Goal: Task Accomplishment & Management: Use online tool/utility

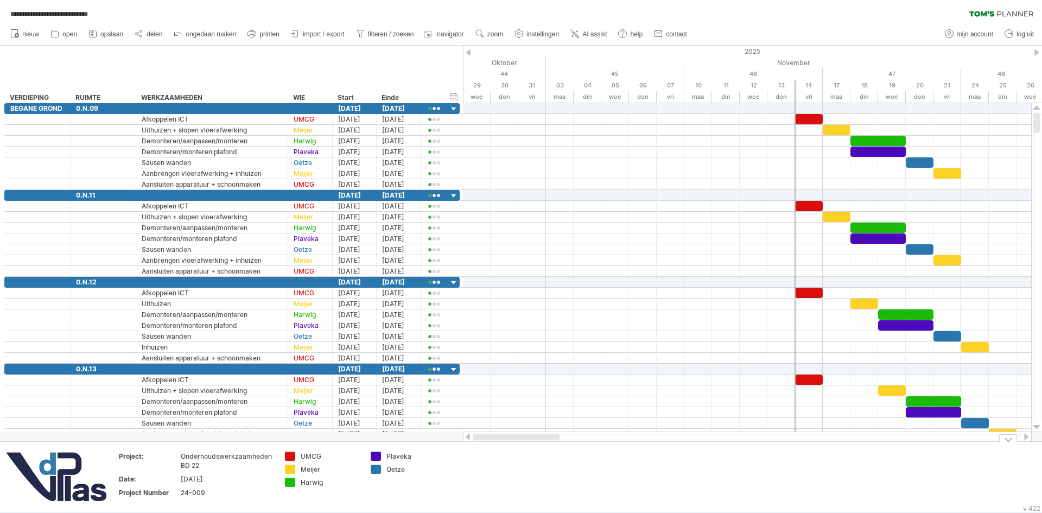
drag, startPoint x: 537, startPoint y: 437, endPoint x: 452, endPoint y: 442, distance: 84.8
click at [454, 445] on div "**********" at bounding box center [521, 256] width 1042 height 513
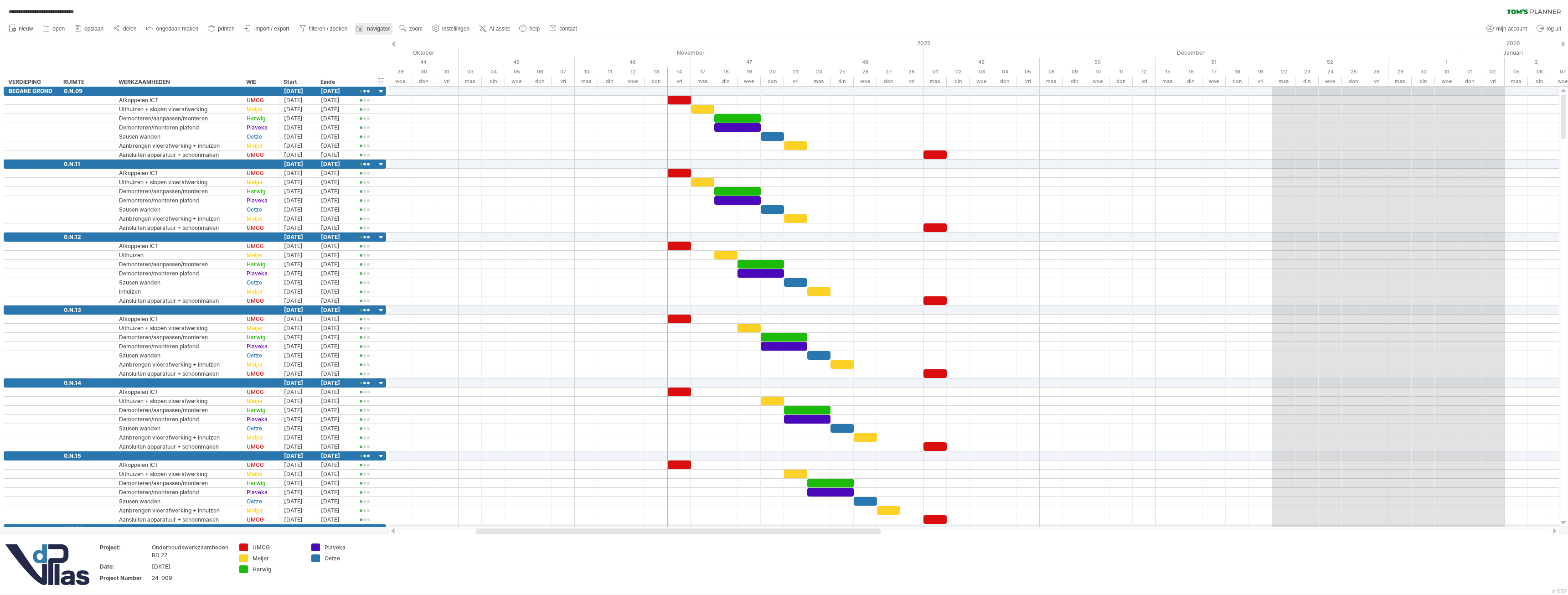
click at [368, 29] on span "navigator" at bounding box center [378, 29] width 23 height 7
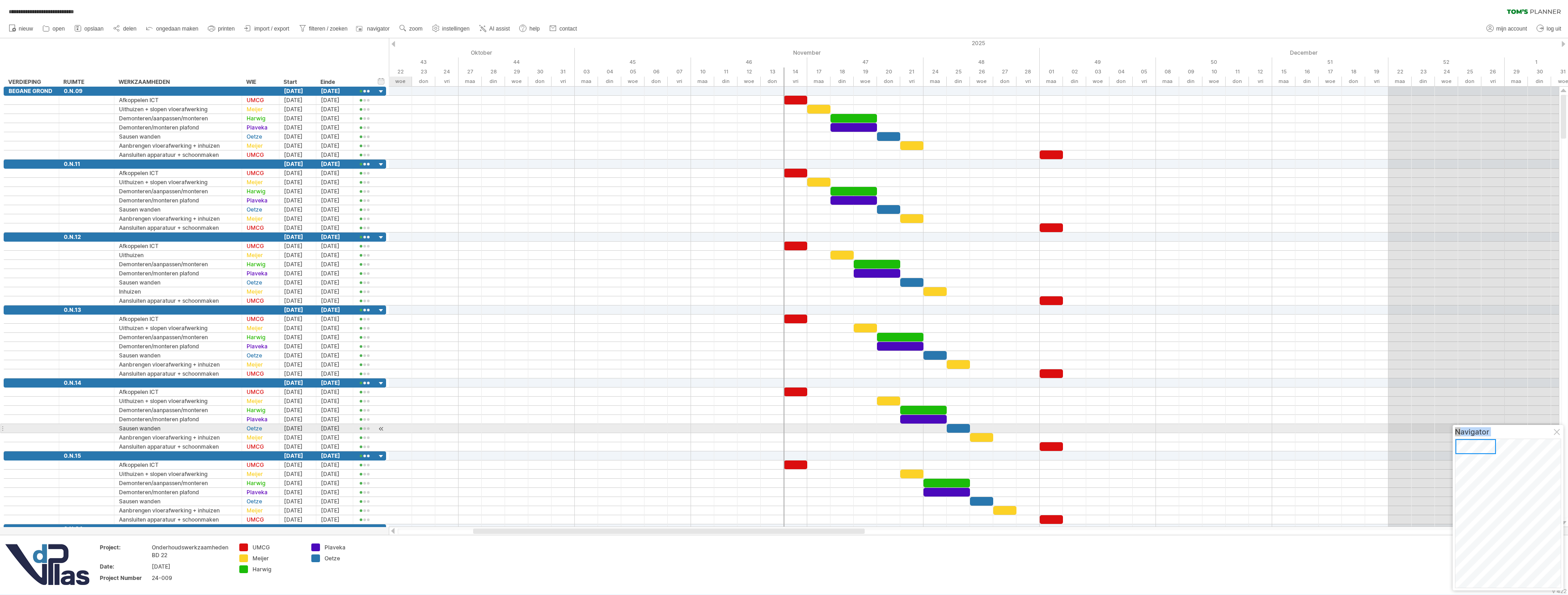
drag, startPoint x: 1483, startPoint y: 450, endPoint x: 1450, endPoint y: 427, distance: 40.2
click at [875, 429] on div "Navigator" at bounding box center [1508, 508] width 111 height 166
drag, startPoint x: 1481, startPoint y: 449, endPoint x: 1473, endPoint y: 445, distance: 8.9
click at [875, 430] on div at bounding box center [1476, 446] width 40 height 15
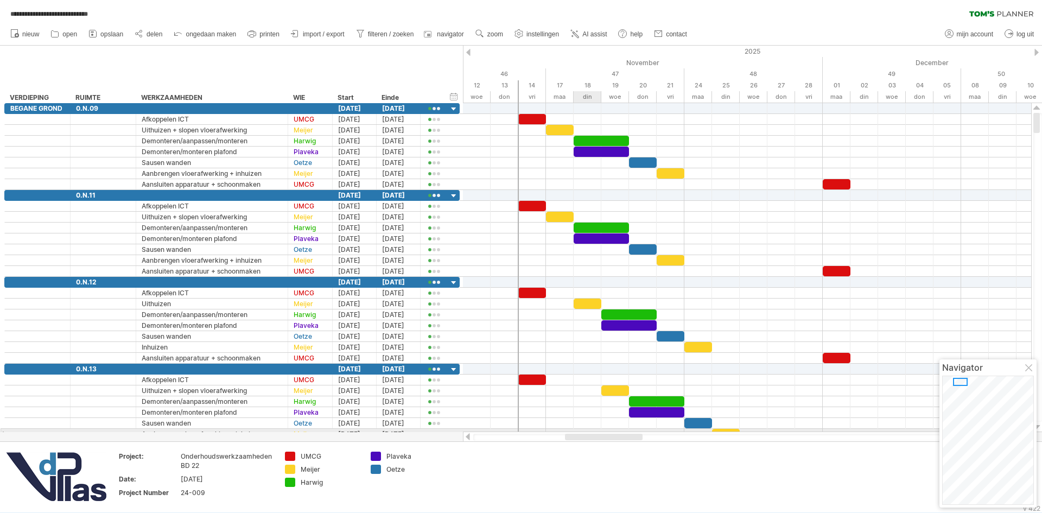
drag, startPoint x: 542, startPoint y: 435, endPoint x: 597, endPoint y: 430, distance: 55.6
click at [597, 430] on div "**********" at bounding box center [521, 256] width 1042 height 513
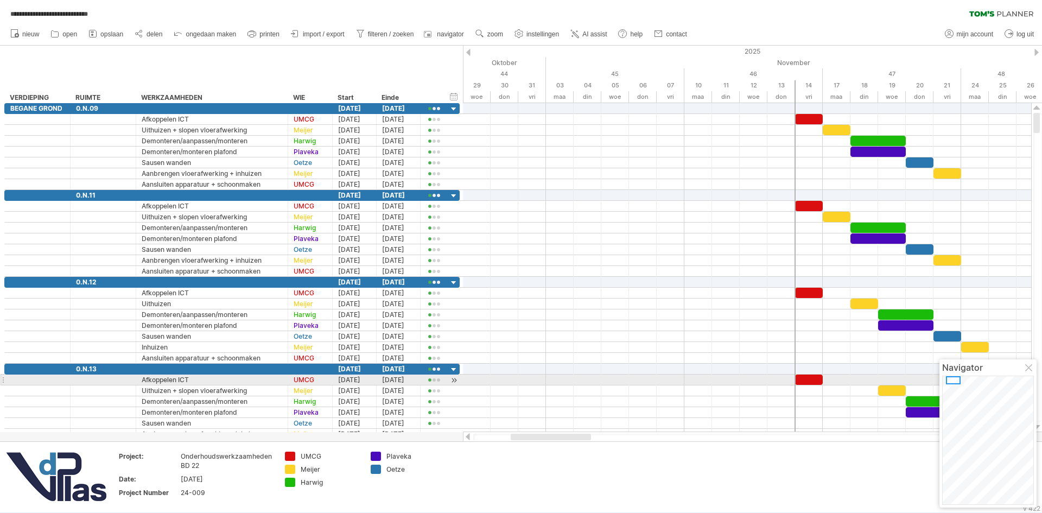
drag, startPoint x: 959, startPoint y: 383, endPoint x: 952, endPoint y: 377, distance: 9.6
click at [952, 377] on div at bounding box center [953, 380] width 15 height 8
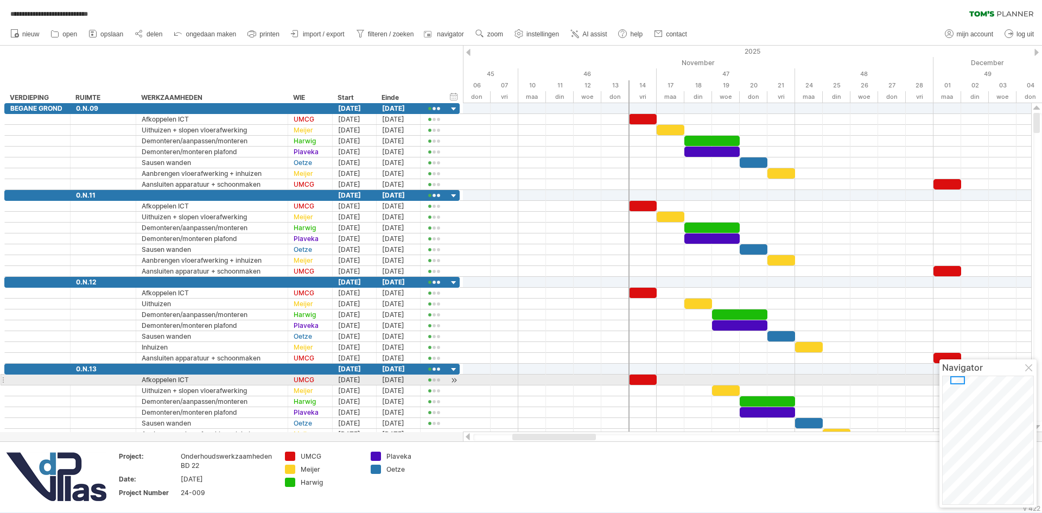
click at [961, 378] on div at bounding box center [957, 380] width 15 height 8
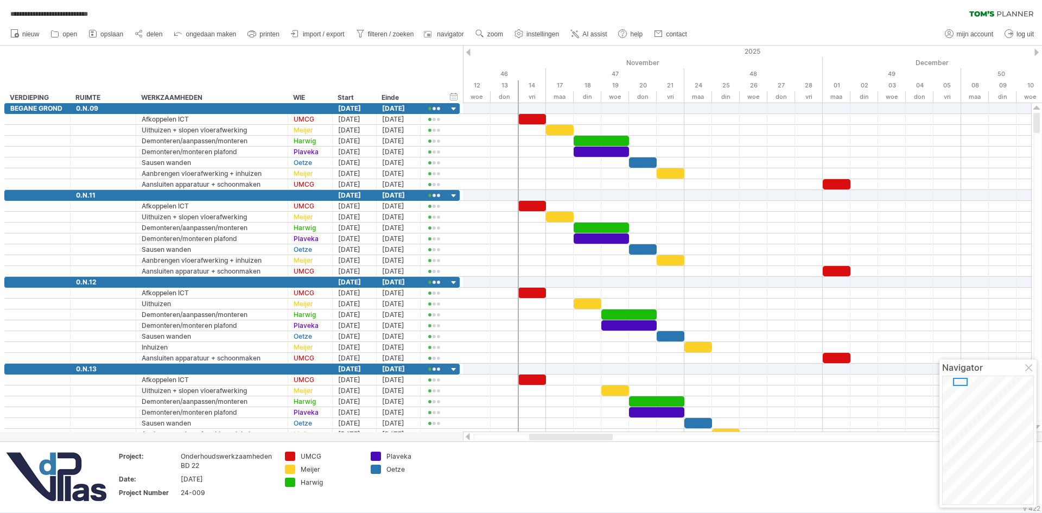
drag, startPoint x: 577, startPoint y: 433, endPoint x: 594, endPoint y: 437, distance: 17.2
click at [594, 437] on div at bounding box center [571, 436] width 84 height 7
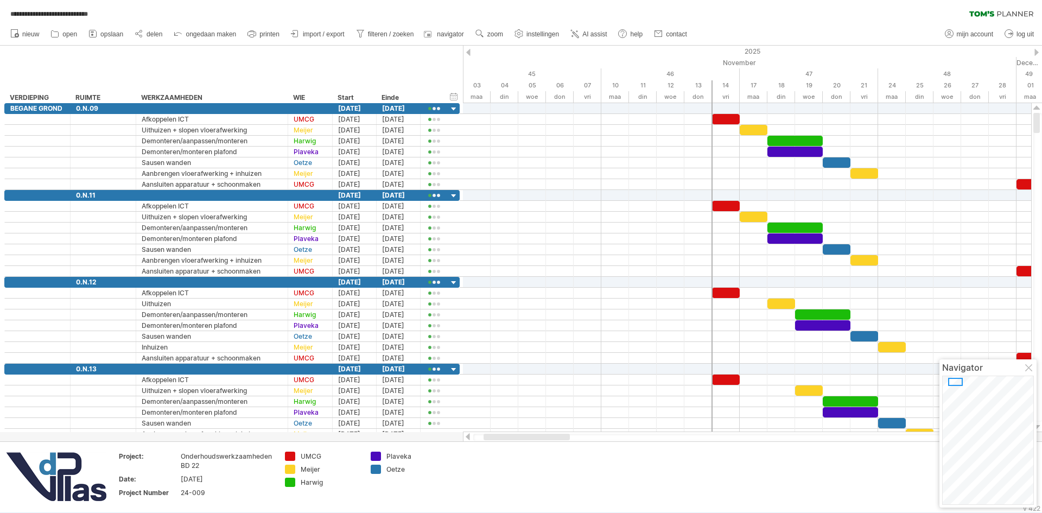
drag, startPoint x: 550, startPoint y: 435, endPoint x: 520, endPoint y: 437, distance: 30.0
click at [520, 437] on div at bounding box center [526, 436] width 86 height 7
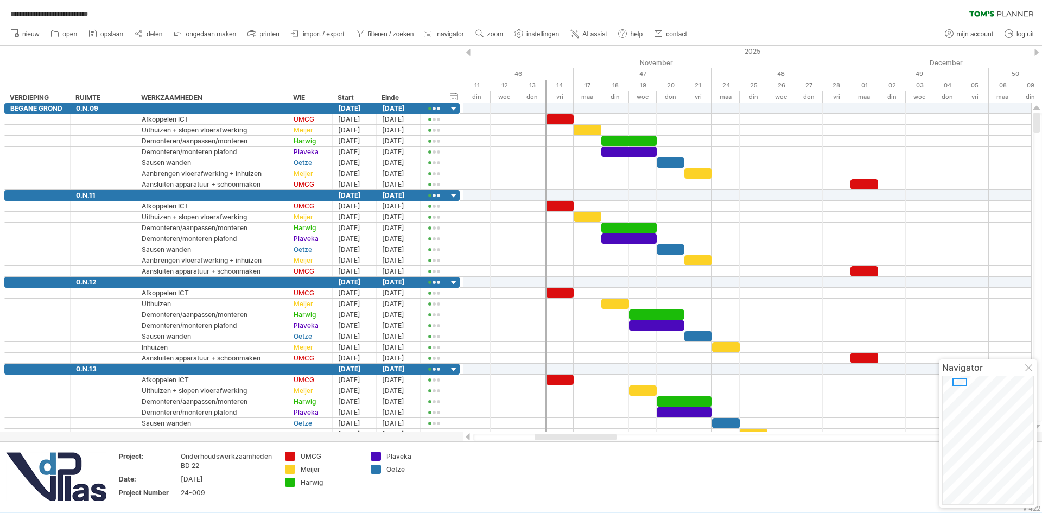
drag, startPoint x: 556, startPoint y: 436, endPoint x: 578, endPoint y: 438, distance: 22.9
click at [578, 438] on div at bounding box center [575, 436] width 82 height 7
click at [575, 437] on div at bounding box center [556, 436] width 86 height 7
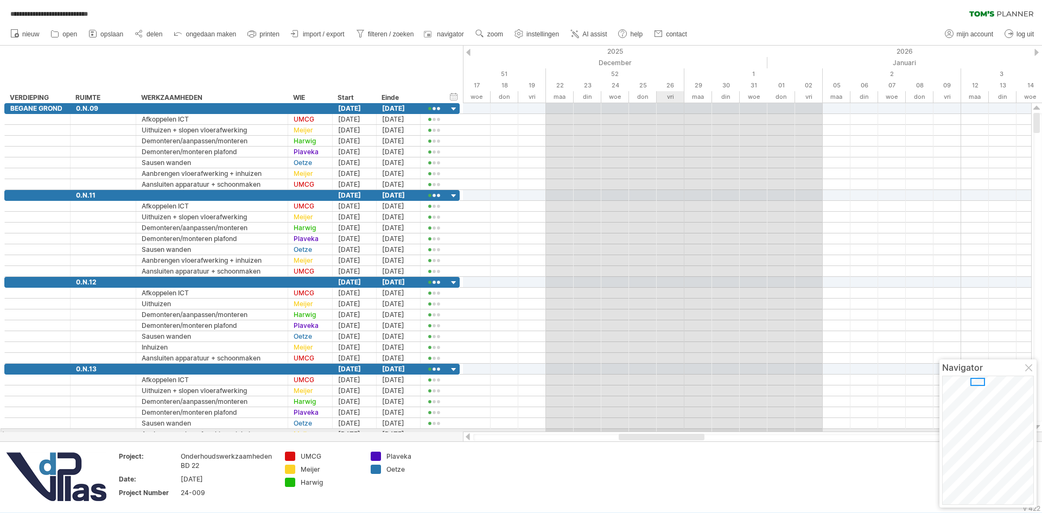
drag, startPoint x: 557, startPoint y: 436, endPoint x: 662, endPoint y: 429, distance: 105.5
click at [662, 429] on div "**********" at bounding box center [521, 256] width 1042 height 513
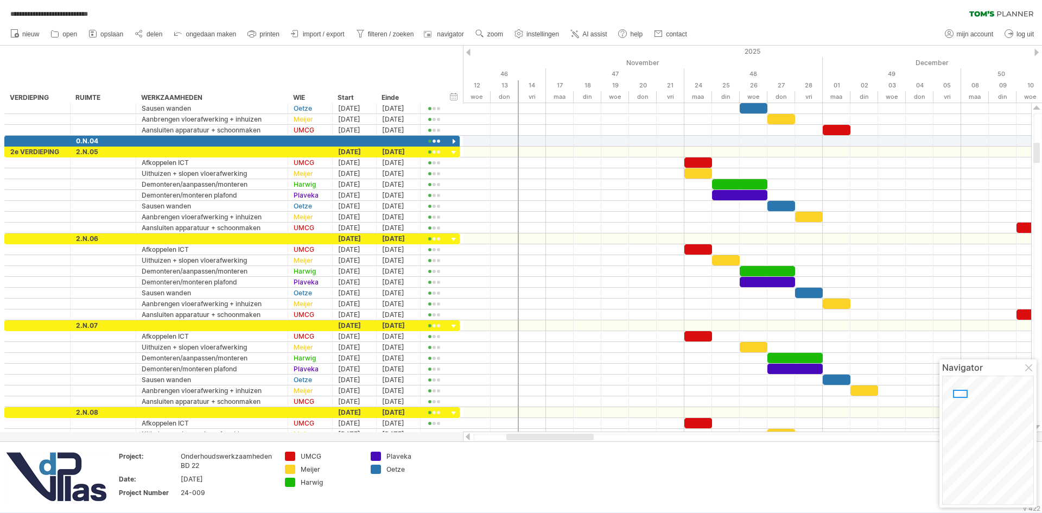
drag, startPoint x: 655, startPoint y: 435, endPoint x: 548, endPoint y: 441, distance: 106.5
click at [548, 441] on div at bounding box center [747, 436] width 569 height 11
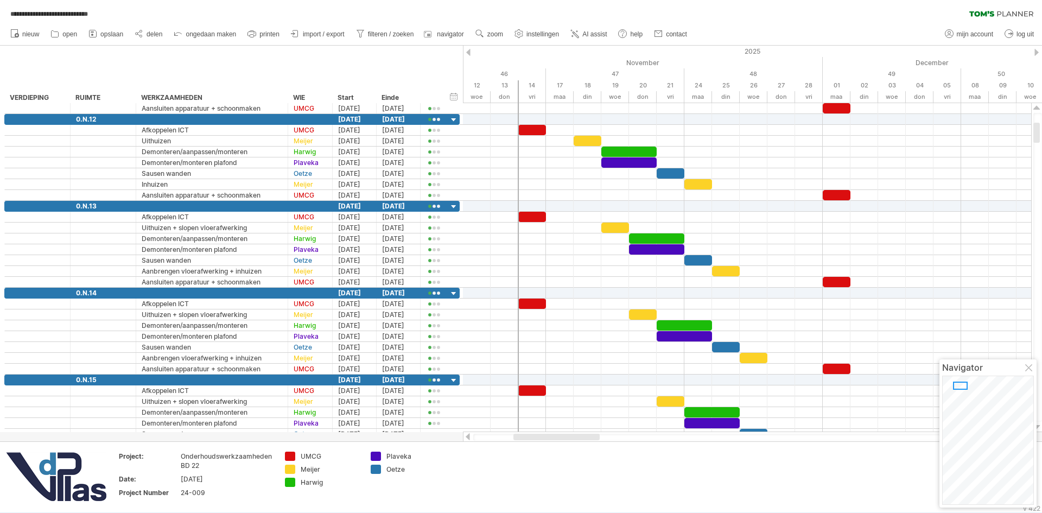
drag, startPoint x: 575, startPoint y: 440, endPoint x: 586, endPoint y: 435, distance: 12.6
click at [586, 435] on div at bounding box center [747, 436] width 548 height 7
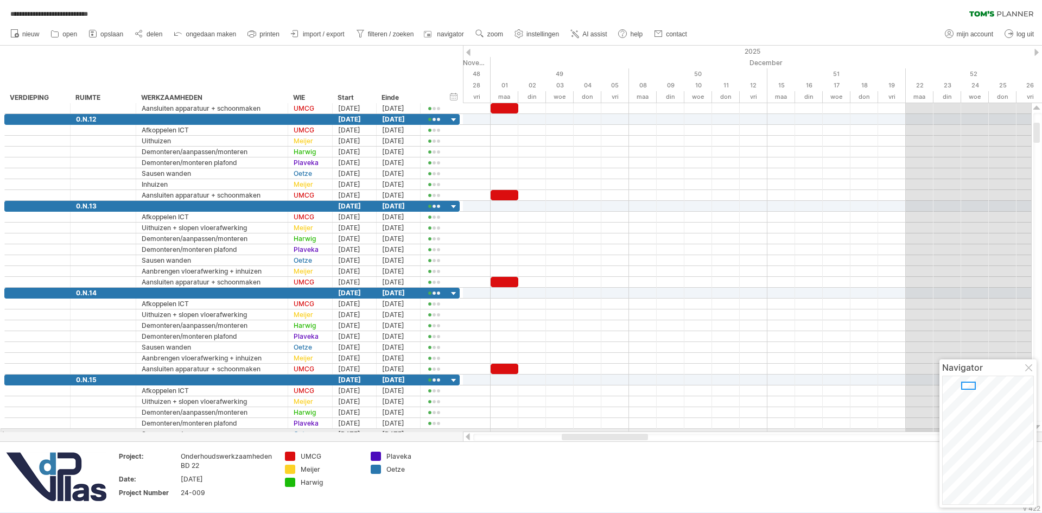
drag, startPoint x: 579, startPoint y: 435, endPoint x: 624, endPoint y: 431, distance: 45.1
click at [624, 431] on div at bounding box center [747, 436] width 569 height 11
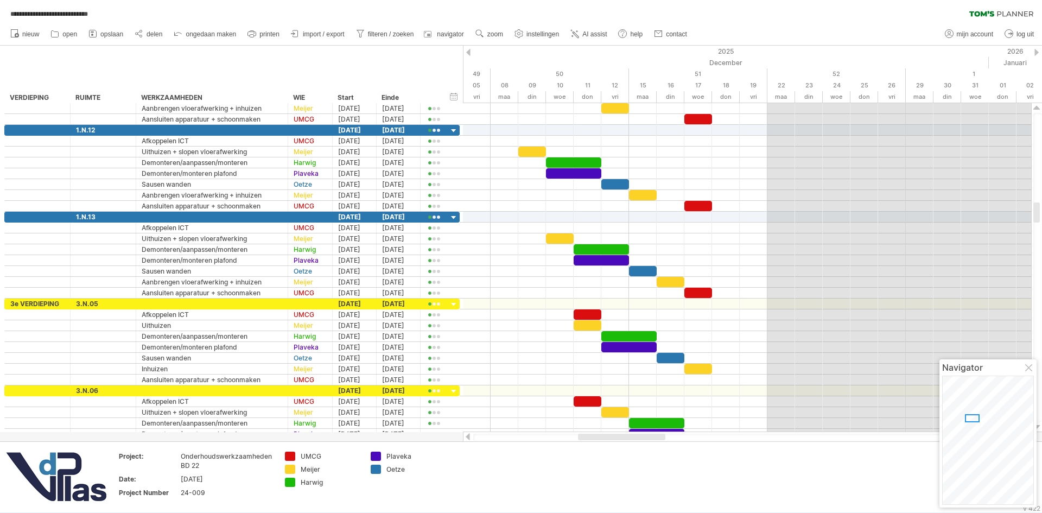
drag, startPoint x: 588, startPoint y: 437, endPoint x: 609, endPoint y: 436, distance: 21.8
click at [609, 436] on div at bounding box center [621, 436] width 87 height 7
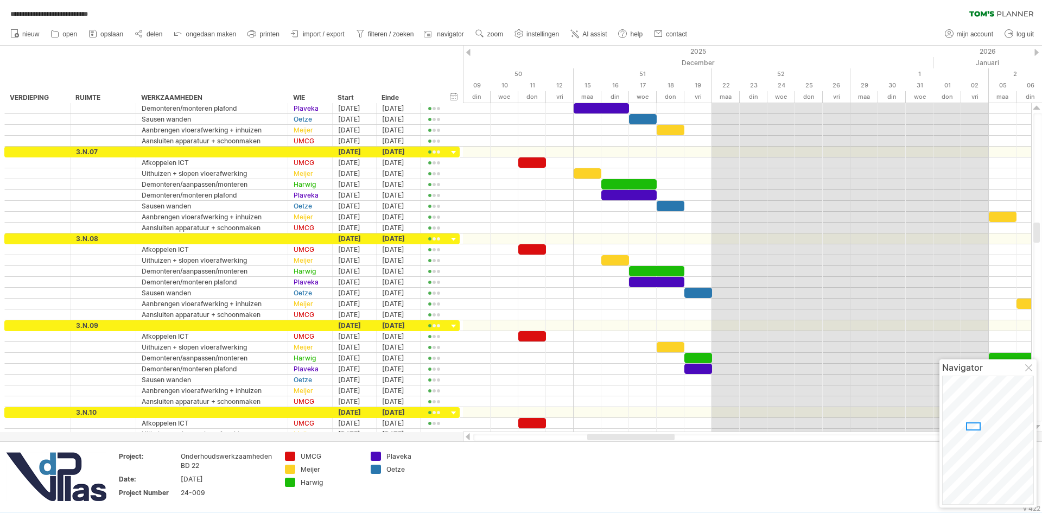
drag, startPoint x: 620, startPoint y: 437, endPoint x: 630, endPoint y: 437, distance: 10.3
click at [630, 437] on div at bounding box center [630, 436] width 87 height 7
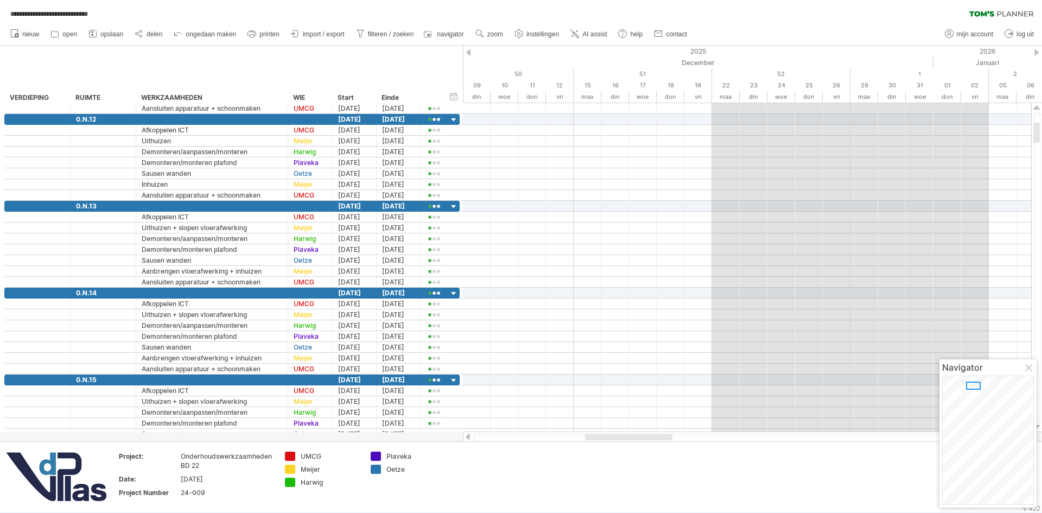
drag, startPoint x: 628, startPoint y: 433, endPoint x: 570, endPoint y: 450, distance: 60.1
click at [570, 450] on div "**********" at bounding box center [521, 256] width 1042 height 513
click at [645, 430] on div at bounding box center [747, 434] width 568 height 11
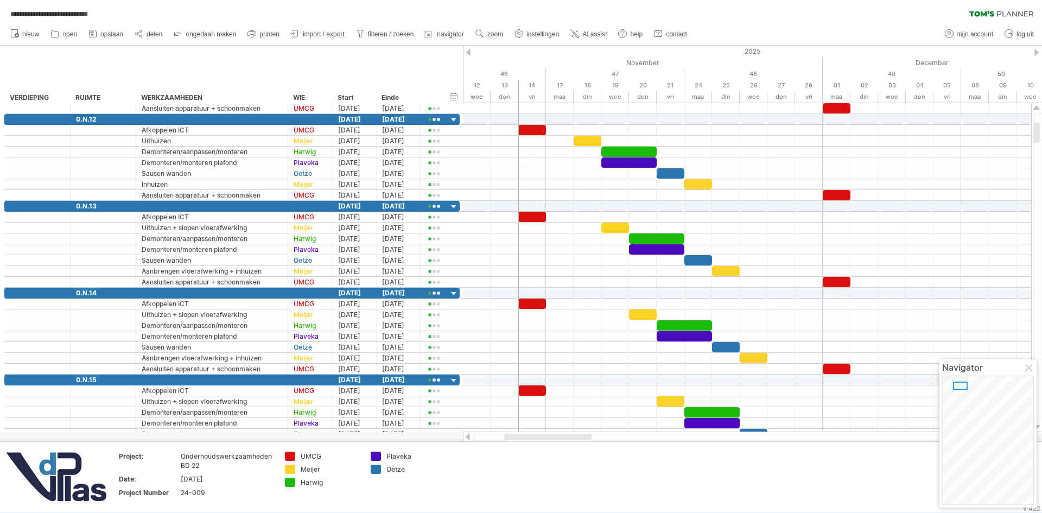
drag, startPoint x: 653, startPoint y: 435, endPoint x: 572, endPoint y: 441, distance: 81.0
click at [572, 441] on div at bounding box center [747, 436] width 569 height 11
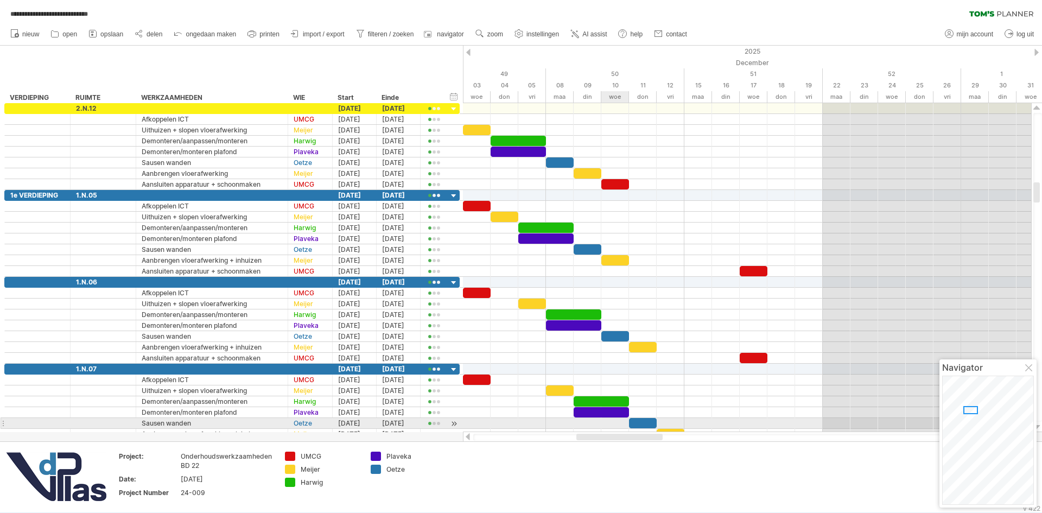
drag, startPoint x: 547, startPoint y: 438, endPoint x: 610, endPoint y: 428, distance: 63.7
click at [610, 428] on div "**********" at bounding box center [521, 256] width 1042 height 513
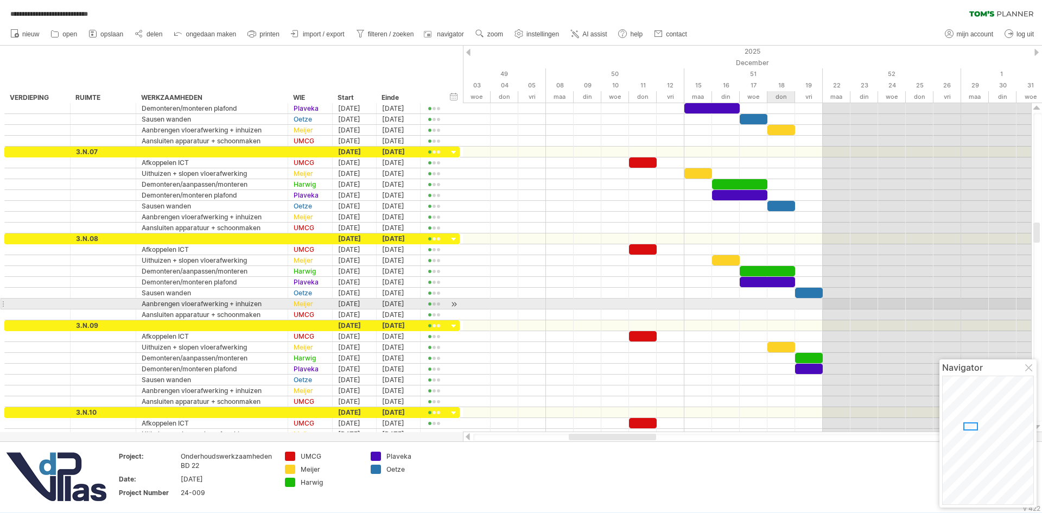
click at [780, 307] on div at bounding box center [747, 303] width 568 height 11
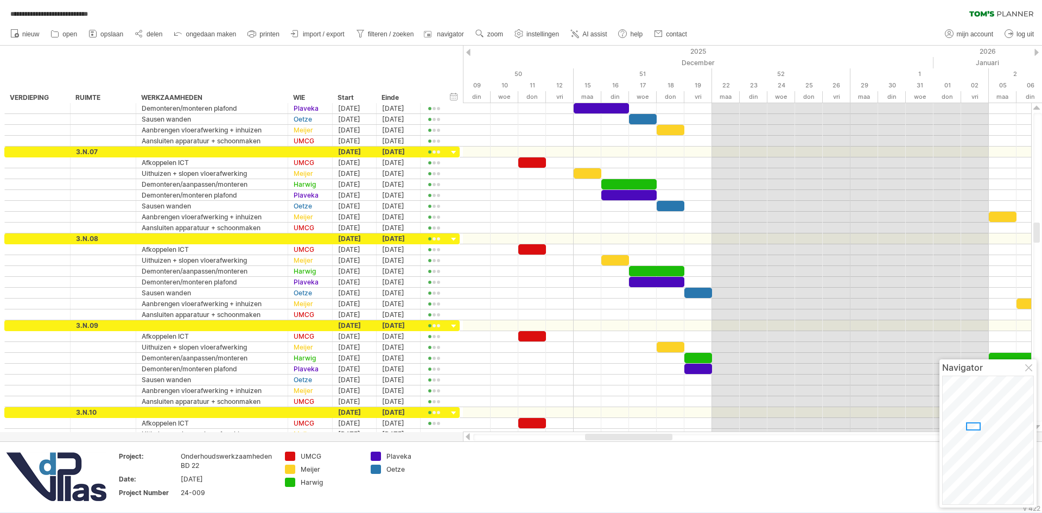
drag, startPoint x: 612, startPoint y: 436, endPoint x: 628, endPoint y: 441, distance: 16.8
click at [628, 441] on div at bounding box center [747, 436] width 569 height 11
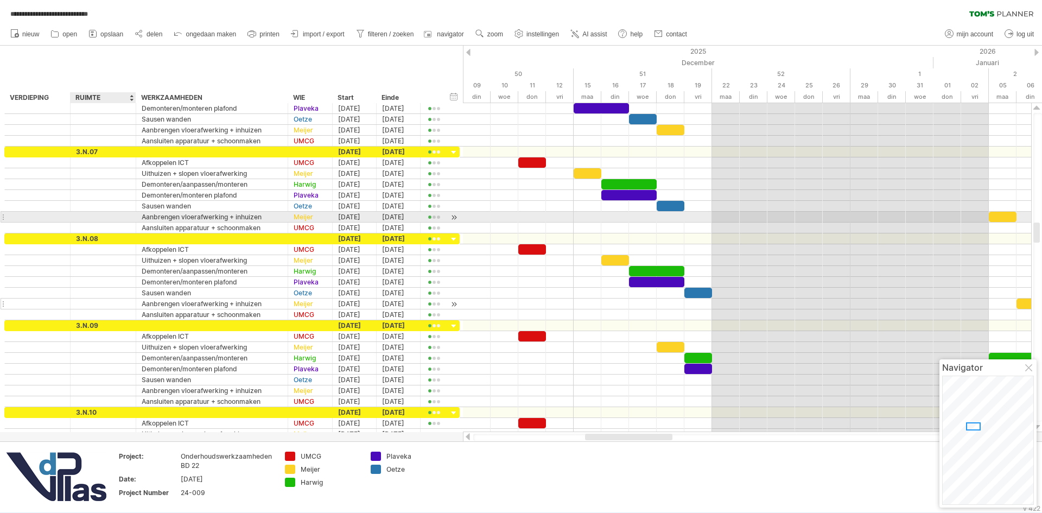
drag, startPoint x: 86, startPoint y: 212, endPoint x: 319, endPoint y: 308, distance: 252.1
click at [86, 212] on div at bounding box center [103, 217] width 54 height 10
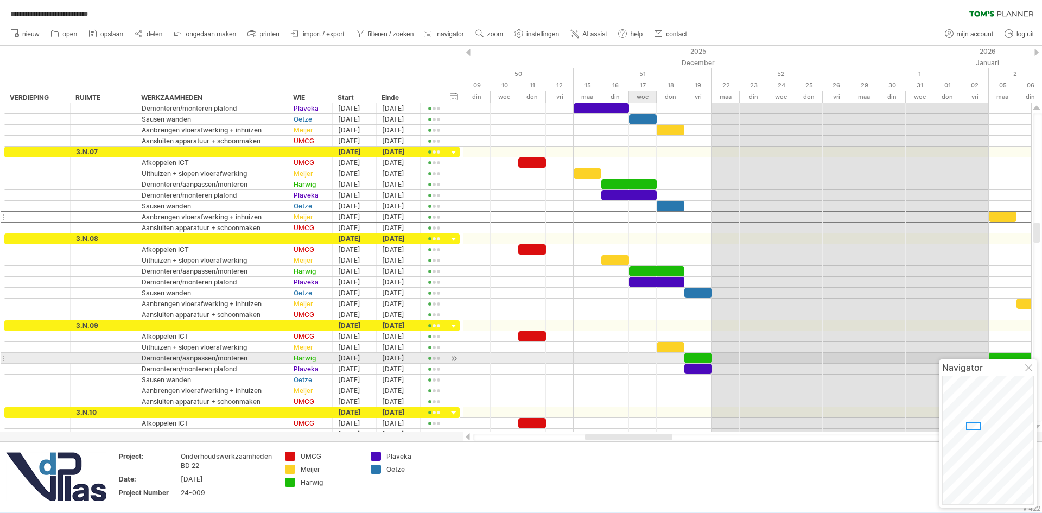
click at [627, 354] on div at bounding box center [747, 358] width 568 height 11
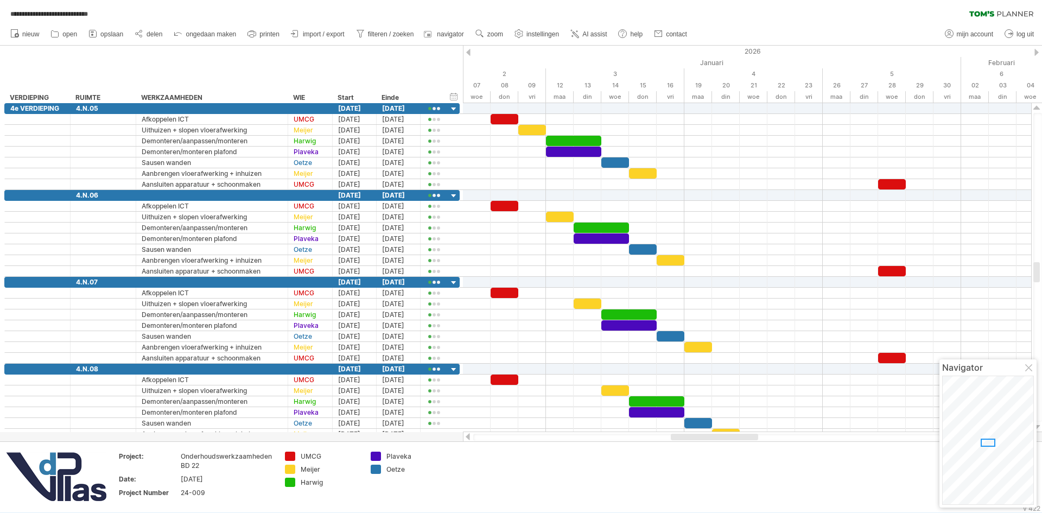
drag, startPoint x: 617, startPoint y: 435, endPoint x: 703, endPoint y: 446, distance: 86.5
click at [703, 446] on div "**********" at bounding box center [521, 256] width 1042 height 513
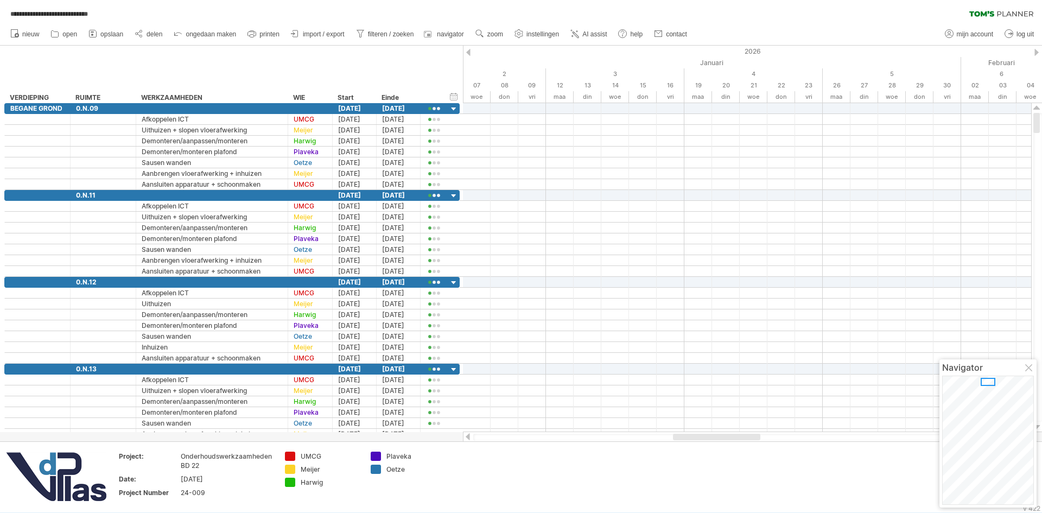
drag, startPoint x: 706, startPoint y: 433, endPoint x: 713, endPoint y: 444, distance: 12.7
click at [627, 438] on div at bounding box center [747, 436] width 569 height 11
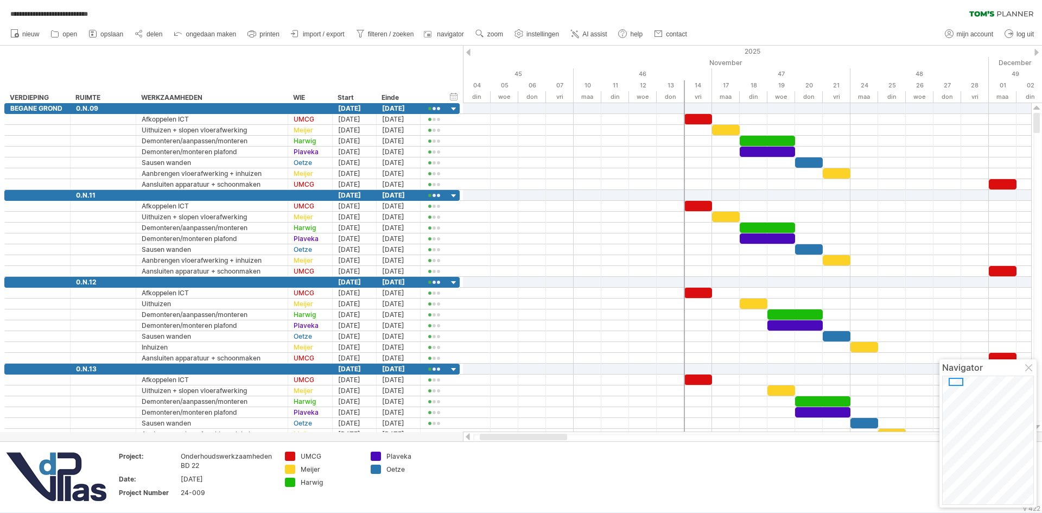
drag, startPoint x: 716, startPoint y: 438, endPoint x: 526, endPoint y: 437, distance: 189.9
click at [525, 437] on div at bounding box center [523, 436] width 87 height 7
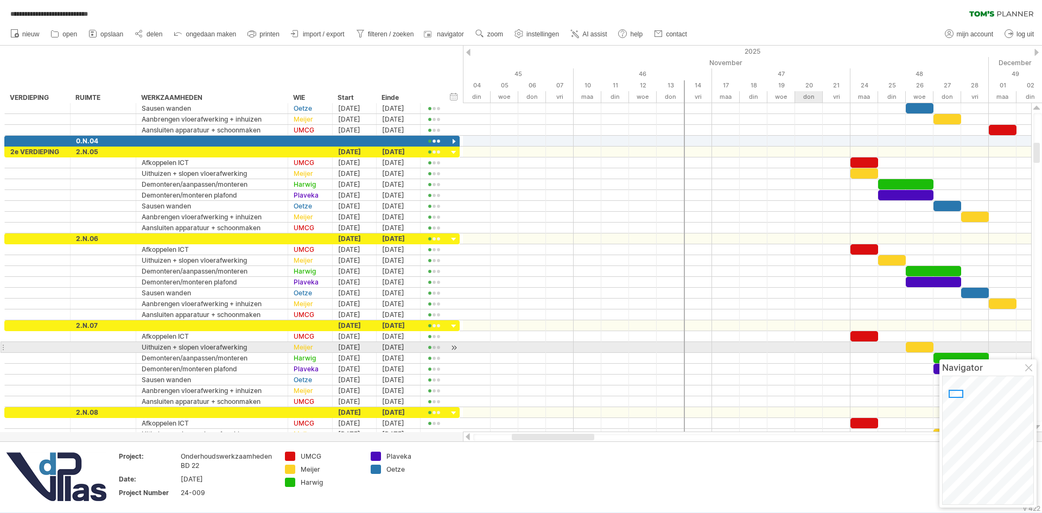
drag, startPoint x: 828, startPoint y: 345, endPoint x: 805, endPoint y: 345, distance: 22.8
click at [805, 345] on div at bounding box center [747, 347] width 568 height 11
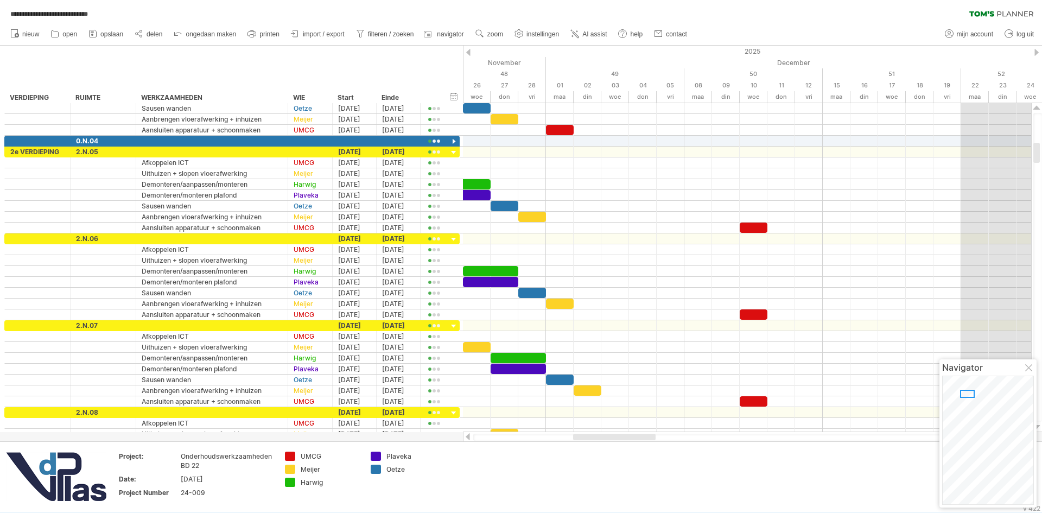
drag, startPoint x: 562, startPoint y: 436, endPoint x: 623, endPoint y: 437, distance: 61.3
click at [623, 437] on div at bounding box center [614, 436] width 82 height 7
